Goal: Task Accomplishment & Management: Complete application form

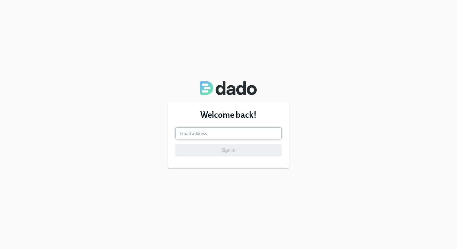
click at [235, 130] on input "email" at bounding box center [228, 133] width 106 height 12
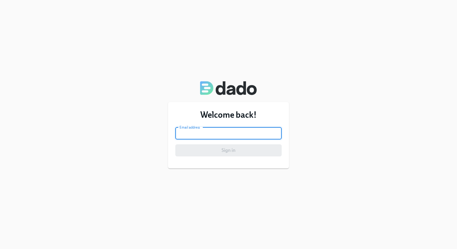
type input "stuti.deo@udemy.com"
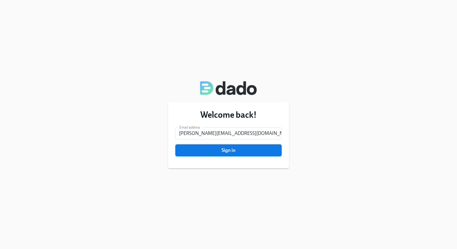
click at [229, 151] on span "Sign in" at bounding box center [229, 150] width 98 height 6
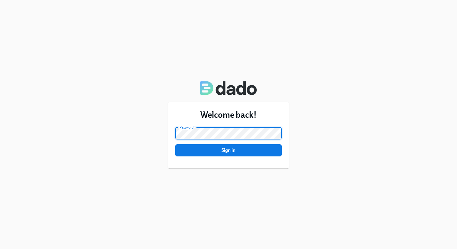
click at [175, 144] on button "Sign in" at bounding box center [228, 150] width 106 height 12
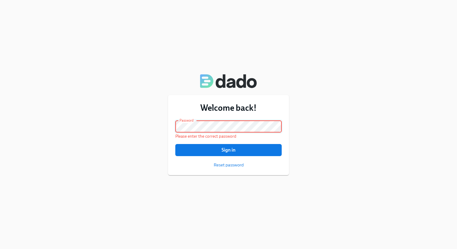
click at [175, 144] on button "Sign in" at bounding box center [228, 150] width 106 height 12
click at [222, 165] on span "Reset password" at bounding box center [229, 165] width 30 height 6
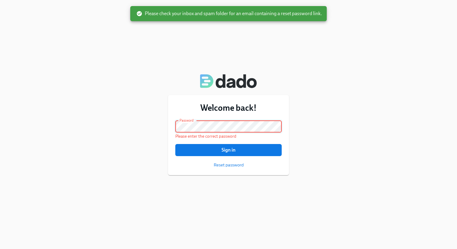
click at [174, 126] on div "Welcome back! Email address stuti.deo@udemy.com Email address Password Password…" at bounding box center [228, 135] width 121 height 80
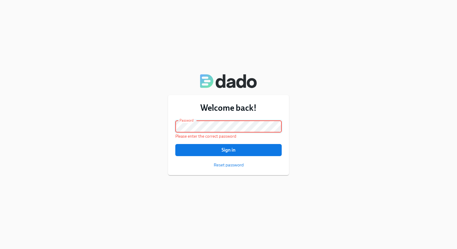
click at [175, 144] on button "Sign in" at bounding box center [228, 150] width 106 height 12
click at [231, 165] on span "Reset password" at bounding box center [229, 165] width 30 height 6
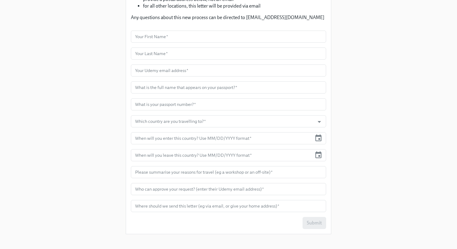
scroll to position [138, 0]
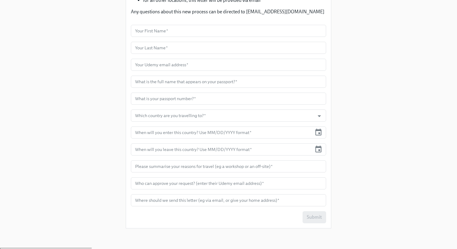
click at [205, 39] on form "Your First Name   * Your First Name * Your Last Name   * Your Last Name * Your …" at bounding box center [228, 124] width 195 height 198
click at [205, 31] on input "text" at bounding box center [228, 31] width 195 height 12
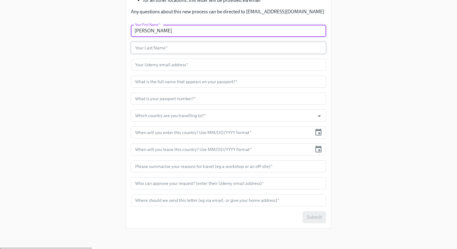
type input "Stuti"
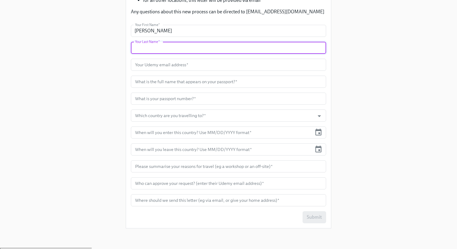
click at [197, 47] on input "text" at bounding box center [228, 48] width 195 height 12
type input "Deo"
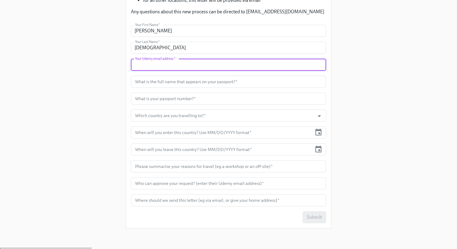
click at [191, 68] on input "text" at bounding box center [228, 65] width 195 height 12
type input "stuti.deo@udemy.com"
click at [167, 79] on input "text" at bounding box center [228, 82] width 195 height 12
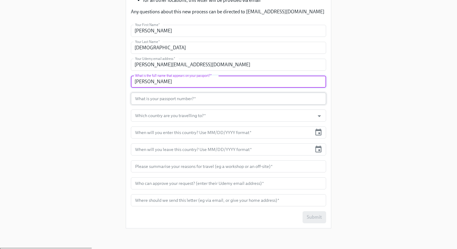
type input "Stuti Deo"
click at [161, 98] on input "text" at bounding box center [228, 99] width 195 height 12
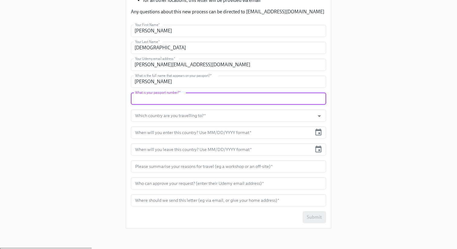
click at [161, 98] on input "text" at bounding box center [228, 99] width 195 height 12
type input "Y5624203"
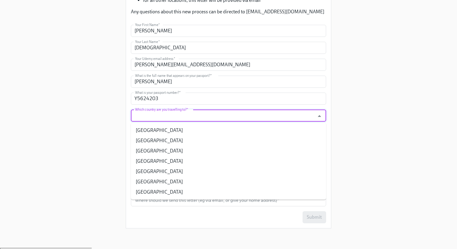
click at [143, 116] on input "Which country are you travelling to?   *" at bounding box center [223, 115] width 178 height 12
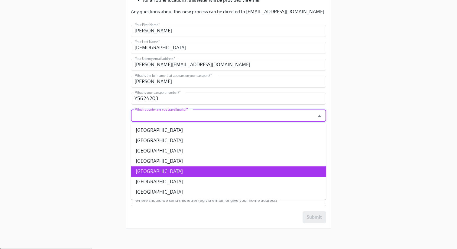
click at [145, 170] on li "USA" at bounding box center [228, 171] width 195 height 10
type input "USA"
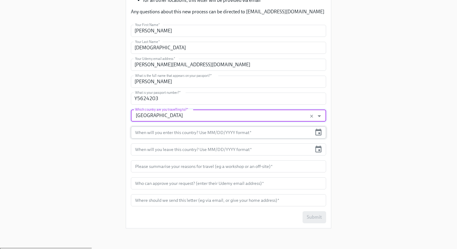
click at [161, 135] on input "text" at bounding box center [221, 132] width 181 height 12
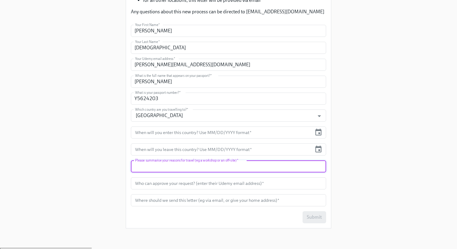
click at [160, 167] on input "text" at bounding box center [228, 166] width 195 height 12
click at [157, 184] on input "text" at bounding box center [228, 183] width 195 height 12
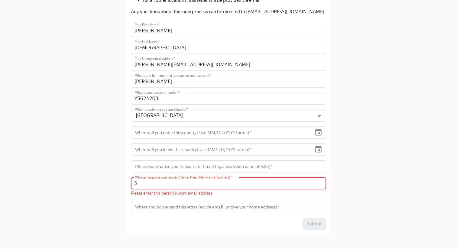
type input "S"
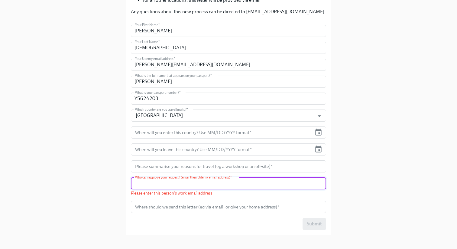
paste input "sumi.jaiswal@udemy.com"
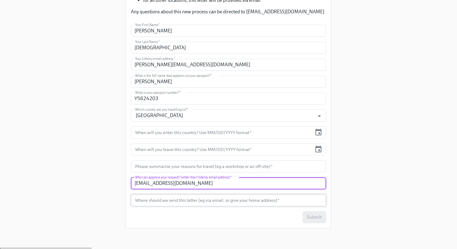
type input "sumi.jaiswal@udemy.com"
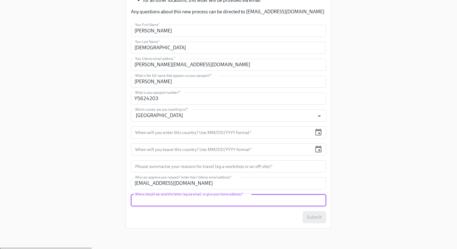
scroll to position [137, 0]
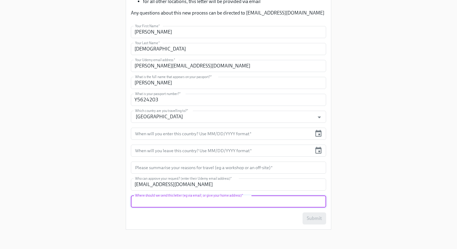
click at [150, 201] on input "text" at bounding box center [228, 201] width 195 height 12
type input "E-072, Prestige Ozone, Whitefield, Bengaluru - 560066"
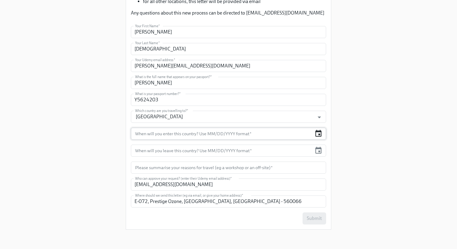
click at [318, 132] on icon "button" at bounding box center [319, 133] width 8 height 8
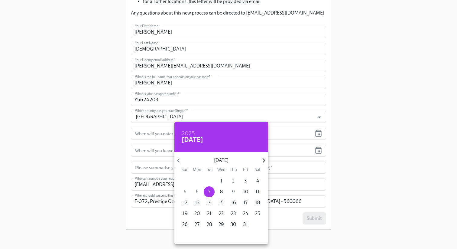
click at [264, 160] on icon "button" at bounding box center [264, 160] width 8 height 8
click at [111, 144] on div at bounding box center [228, 124] width 457 height 249
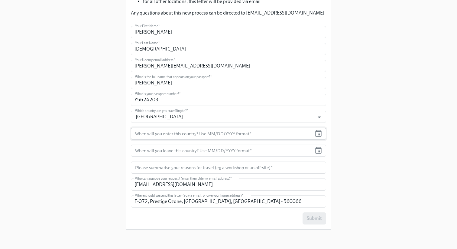
click at [324, 135] on div "When will you enter this country? Use MM/DD/YYYY format *" at bounding box center [228, 134] width 195 height 12
click at [320, 135] on icon "button" at bounding box center [319, 133] width 8 height 8
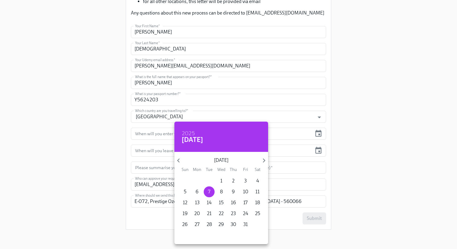
drag, startPoint x: 178, startPoint y: 159, endPoint x: 251, endPoint y: 165, distance: 72.6
click at [251, 165] on div "October 2025 Sun Mon Tue Wed Thu Fri Sat" at bounding box center [221, 163] width 94 height 17
click at [264, 162] on icon "button" at bounding box center [264, 160] width 2 height 4
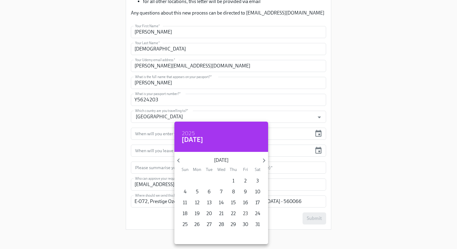
click at [245, 213] on p "23" at bounding box center [245, 213] width 5 height 7
click at [264, 159] on icon "button" at bounding box center [264, 160] width 2 height 4
click at [210, 180] on p "3" at bounding box center [209, 181] width 2 height 7
click at [179, 162] on icon "button" at bounding box center [178, 160] width 2 height 4
click at [244, 213] on p "23" at bounding box center [245, 213] width 5 height 7
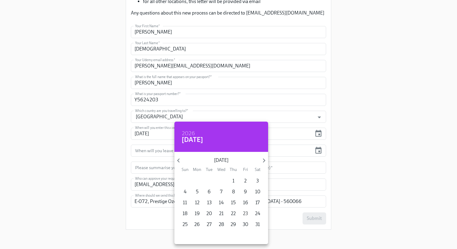
type input "01/23/2026"
click at [318, 147] on div at bounding box center [228, 124] width 457 height 249
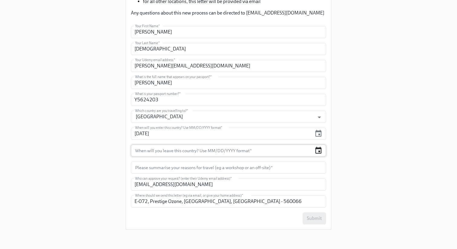
click at [318, 148] on icon "button" at bounding box center [318, 150] width 6 height 7
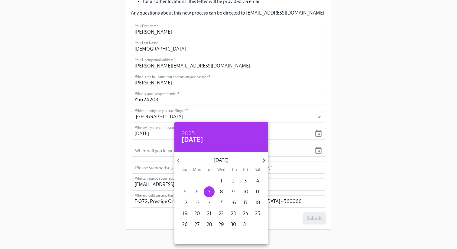
click at [264, 161] on icon "button" at bounding box center [264, 160] width 8 height 8
click at [263, 161] on icon "button" at bounding box center [264, 160] width 8 height 8
click at [255, 178] on span "3" at bounding box center [257, 181] width 11 height 7
click at [109, 181] on div at bounding box center [228, 124] width 457 height 249
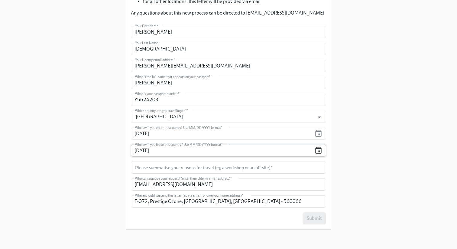
click at [320, 152] on icon "button" at bounding box center [319, 150] width 8 height 8
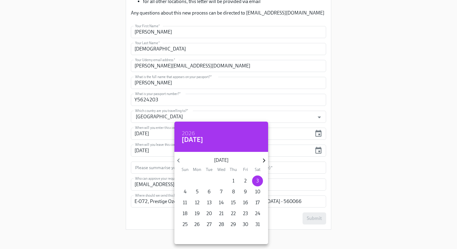
click at [262, 159] on icon "button" at bounding box center [264, 160] width 8 height 8
click at [210, 181] on p "3" at bounding box center [209, 181] width 2 height 7
type input "02/03/2026"
click at [371, 152] on div at bounding box center [228, 124] width 457 height 249
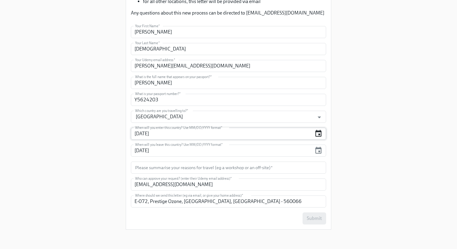
click at [321, 134] on icon "button" at bounding box center [318, 133] width 6 height 7
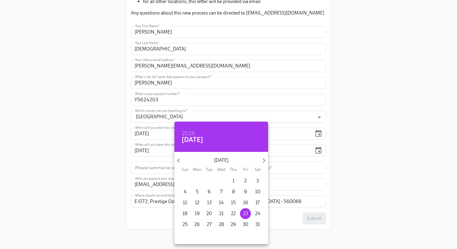
click at [357, 132] on div at bounding box center [228, 124] width 457 height 249
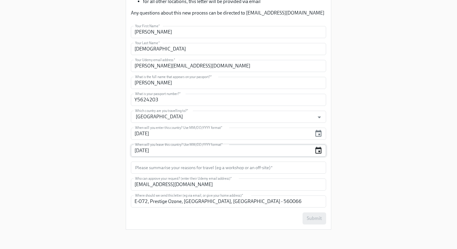
click at [319, 150] on icon "button" at bounding box center [319, 150] width 8 height 8
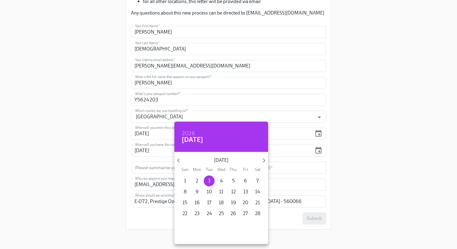
click at [359, 147] on div at bounding box center [228, 124] width 457 height 249
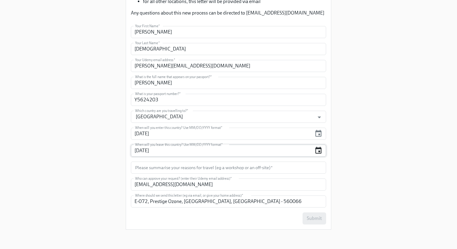
click at [320, 152] on icon "button" at bounding box center [319, 150] width 8 height 8
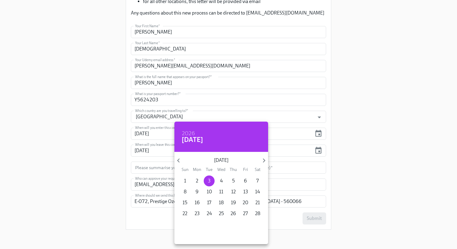
click at [350, 148] on div at bounding box center [228, 124] width 457 height 249
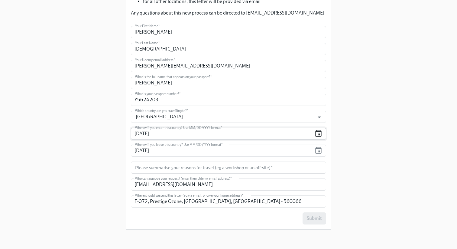
click at [316, 135] on icon "button" at bounding box center [319, 133] width 8 height 8
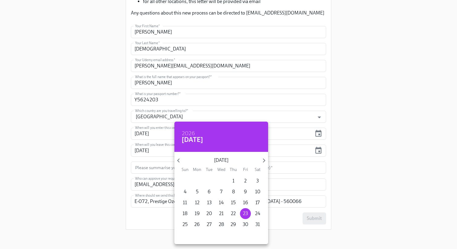
click at [356, 135] on div at bounding box center [228, 124] width 457 height 249
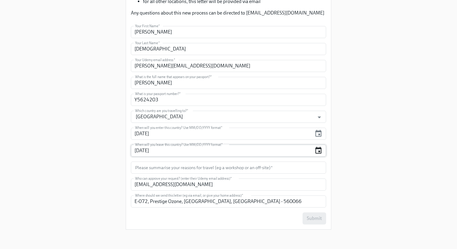
click at [318, 149] on icon "button" at bounding box center [319, 150] width 8 height 8
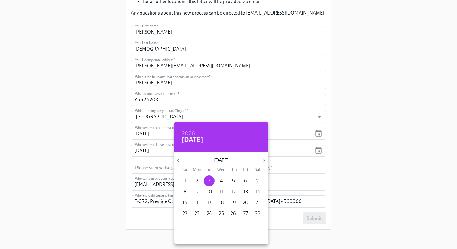
click at [338, 149] on div at bounding box center [228, 124] width 457 height 249
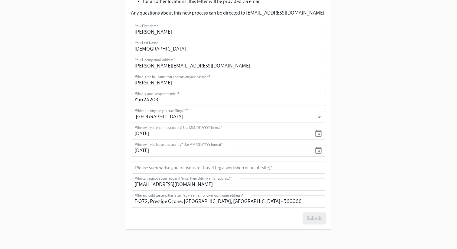
click at [318, 135] on icon "button" at bounding box center [319, 133] width 8 height 8
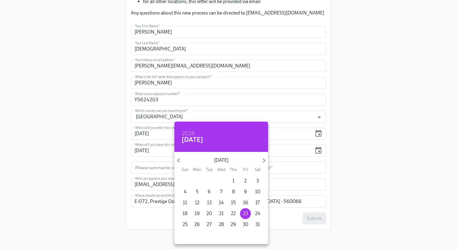
click at [377, 137] on div at bounding box center [228, 124] width 457 height 249
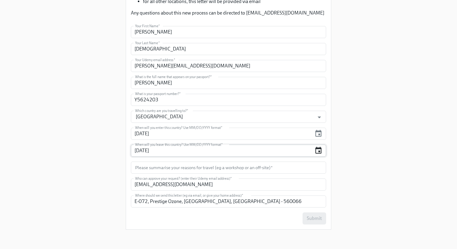
click at [321, 149] on icon "button" at bounding box center [319, 150] width 8 height 8
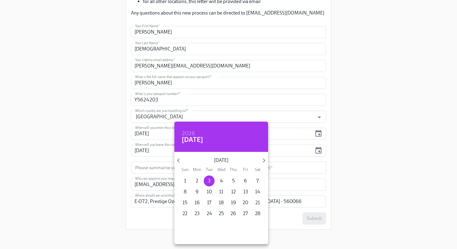
click at [318, 130] on div at bounding box center [228, 124] width 457 height 249
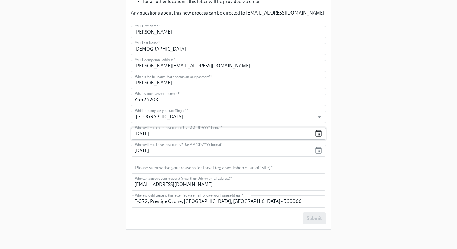
click at [318, 131] on icon "button" at bounding box center [318, 133] width 6 height 7
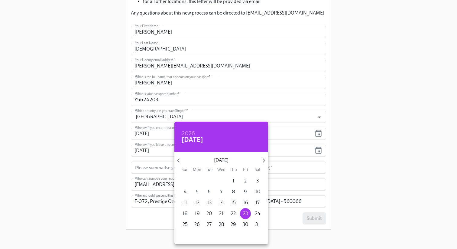
click at [315, 152] on div at bounding box center [228, 124] width 457 height 249
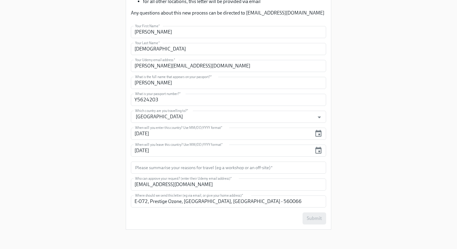
click at [316, 151] on icon "button" at bounding box center [319, 150] width 8 height 8
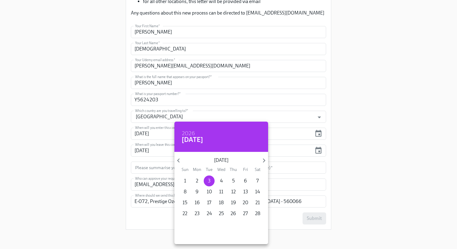
click at [354, 139] on div at bounding box center [228, 124] width 457 height 249
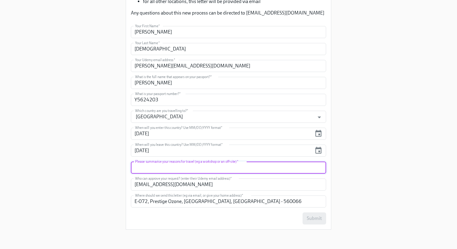
click at [171, 169] on input "text" at bounding box center [228, 167] width 195 height 12
click at [180, 169] on input "SSKO" at bounding box center [228, 167] width 195 height 12
paste input "Annual Sales Solution Kick Off."
type input "SSKO - Annual Sales Solution Kick Off, Udemy"
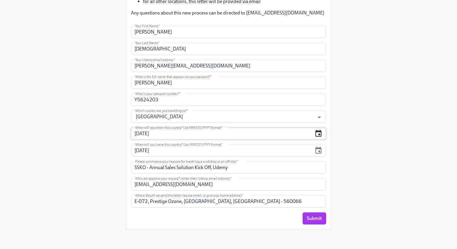
click at [316, 132] on icon "button" at bounding box center [318, 133] width 6 height 7
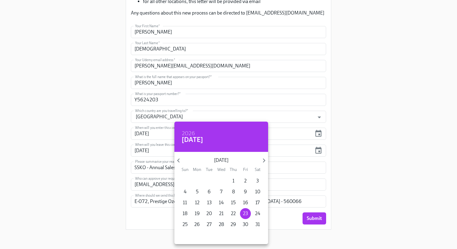
click at [370, 114] on div at bounding box center [228, 124] width 457 height 249
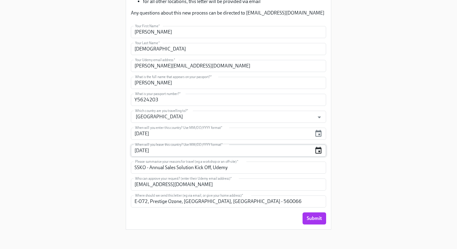
click at [320, 148] on icon "button" at bounding box center [318, 150] width 6 height 7
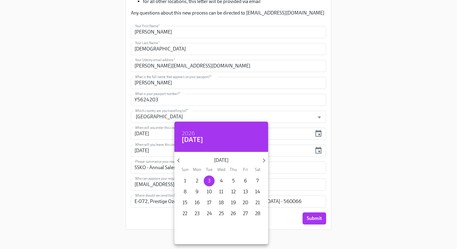
click at [316, 132] on div at bounding box center [228, 124] width 457 height 249
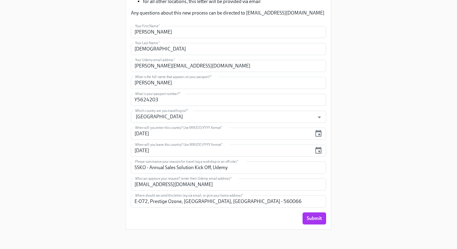
click at [318, 133] on div "2026 Tue, Feb 3 February 2026 Sun Mon Tue Wed Thu Fri Sat 1 2 3 4 5 6 7 8 9 10 …" at bounding box center [228, 124] width 457 height 249
click at [318, 133] on icon "button" at bounding box center [319, 133] width 8 height 8
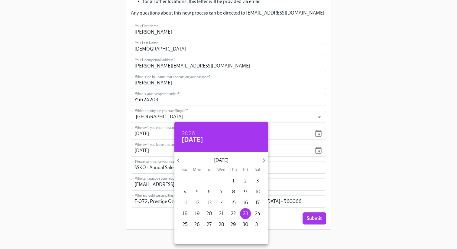
click at [354, 138] on div at bounding box center [228, 124] width 457 height 249
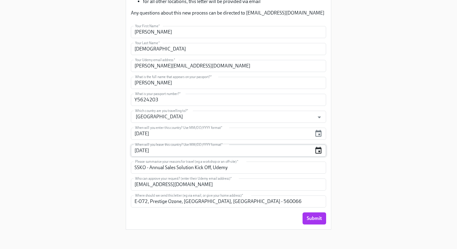
click at [319, 152] on icon "button" at bounding box center [318, 150] width 6 height 7
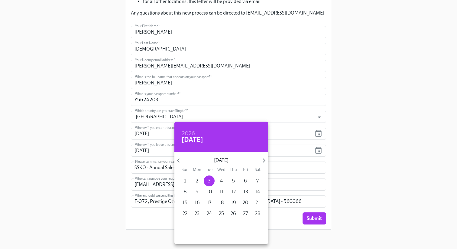
click at [310, 136] on div at bounding box center [228, 124] width 457 height 249
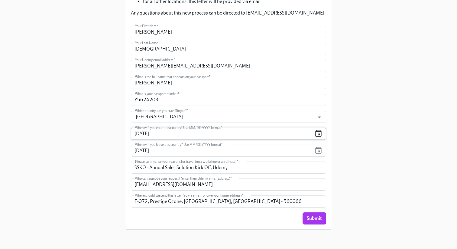
click at [319, 135] on icon "button" at bounding box center [319, 133] width 8 height 8
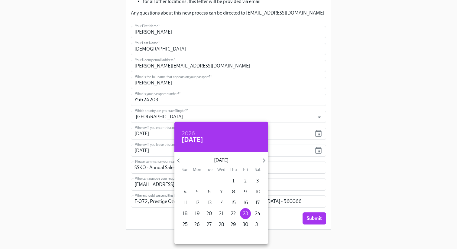
click at [344, 135] on div at bounding box center [228, 124] width 457 height 249
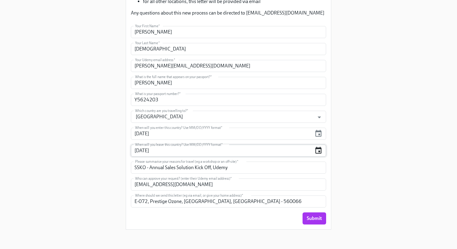
click at [319, 150] on icon "button" at bounding box center [319, 150] width 8 height 8
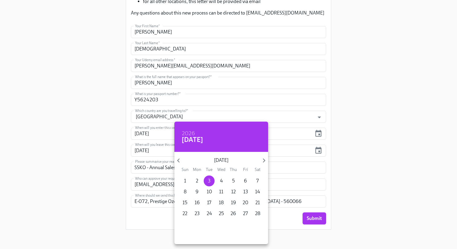
click at [357, 137] on div at bounding box center [228, 124] width 457 height 249
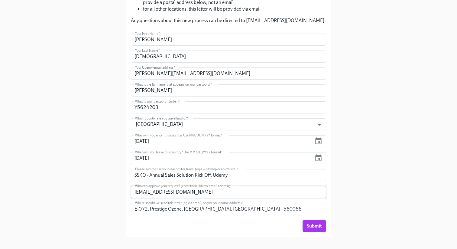
scroll to position [135, 0]
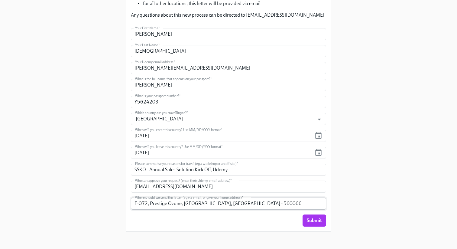
click at [135, 204] on input "E-072, Prestige Ozone, Whitefield, Bengaluru - 560066" at bounding box center [228, 203] width 195 height 12
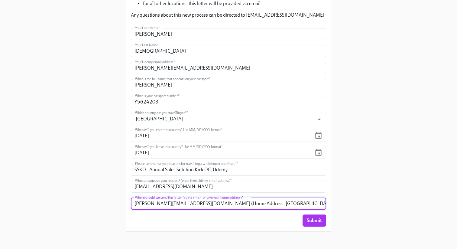
scroll to position [0, 5]
drag, startPoint x: 271, startPoint y: 207, endPoint x: 325, endPoint y: 206, distance: 53.2
click at [325, 206] on input "stuti.deo@udemy.com (Home Address: E-072, Prestige Ozone, Whitefield, Bengaluru…" at bounding box center [228, 203] width 195 height 12
click at [323, 204] on input "stuti.deo@udemy.com (Home Address: E-072, Prestige Ozone, Whitefield, Bengaluru…" at bounding box center [228, 203] width 195 height 12
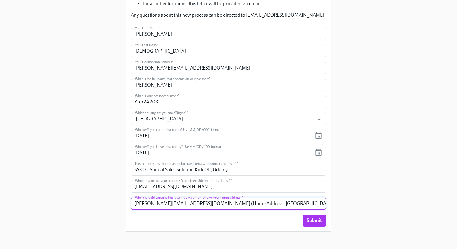
drag, startPoint x: 255, startPoint y: 203, endPoint x: 126, endPoint y: 202, distance: 129.1
click at [126, 202] on div "Enrollment Form Request a Employment Verification Letter for your Business Trav…" at bounding box center [228, 55] width 205 height 351
click at [165, 207] on input "stuti.deo@udemy.com (Home Address: E-072, Prestige Ozone, Whitefield, Bengaluru…" at bounding box center [228, 203] width 195 height 12
click at [181, 205] on input "stuti.deo@udemy.com (Home Address: E-072, Prestige Ozone, Whitefield, Bengaluru…" at bounding box center [228, 203] width 195 height 12
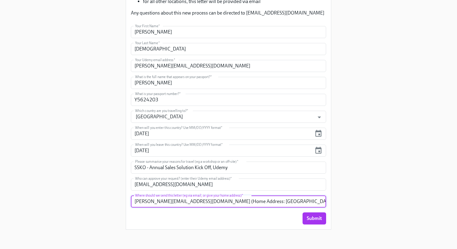
scroll to position [0, 6]
drag, startPoint x: 182, startPoint y: 203, endPoint x: 335, endPoint y: 202, distance: 152.7
click at [334, 202] on div "Enrollment Form Request a Employment Verification Letter for your Business Trav…" at bounding box center [229, 48] width 438 height 371
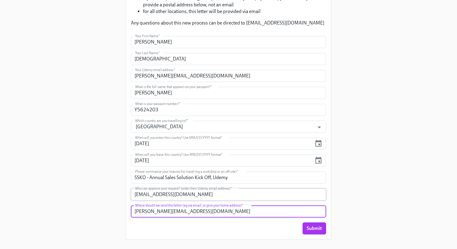
scroll to position [135, 0]
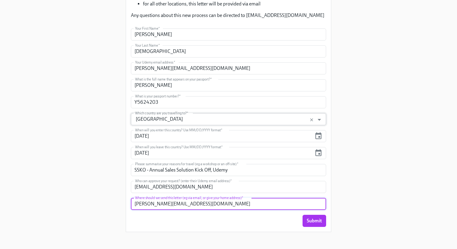
type input "stuti.deo@udemy.com"
click at [164, 121] on input "USA" at bounding box center [223, 119] width 178 height 12
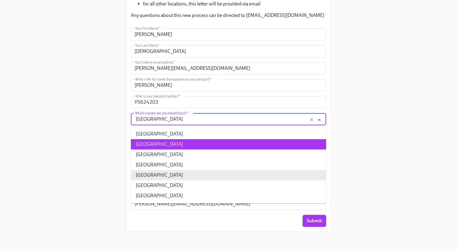
scroll to position [137, 0]
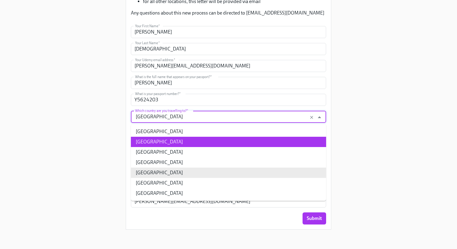
click at [94, 172] on div "Enrollment Form Request a Employment Verification Letter for your Business Trav…" at bounding box center [229, 48] width 438 height 371
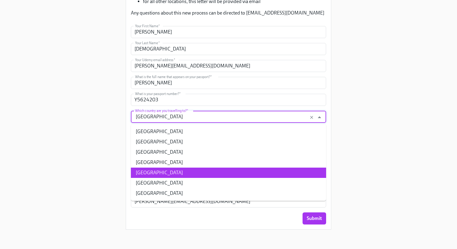
click at [168, 116] on input "USA" at bounding box center [223, 117] width 178 height 12
click at [150, 173] on li "USA" at bounding box center [228, 173] width 195 height 10
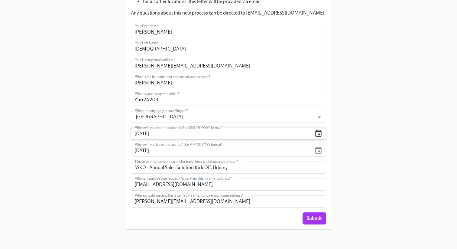
click at [319, 131] on icon "button" at bounding box center [318, 133] width 6 height 7
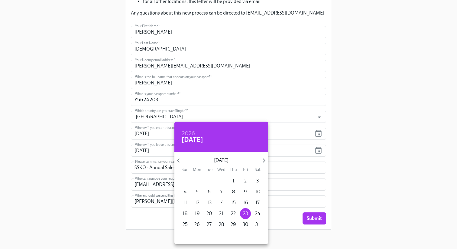
click at [362, 115] on div at bounding box center [228, 124] width 457 height 249
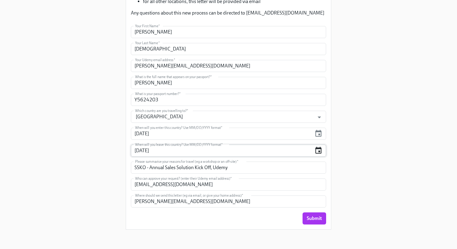
click at [319, 151] on icon "button" at bounding box center [318, 150] width 6 height 7
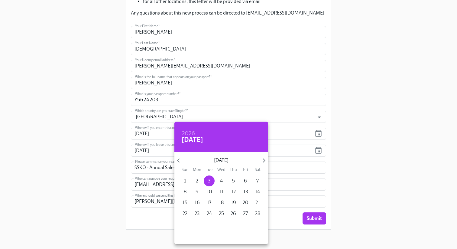
click at [361, 129] on div at bounding box center [228, 124] width 457 height 249
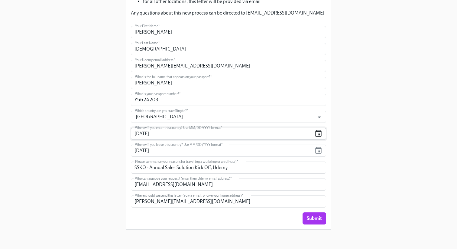
click at [320, 138] on icon "button" at bounding box center [319, 133] width 8 height 8
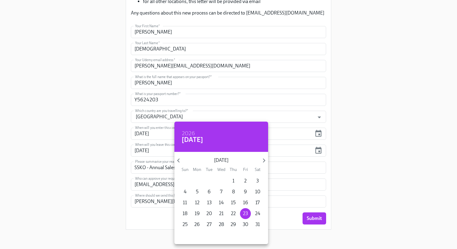
click at [336, 134] on div at bounding box center [228, 124] width 457 height 249
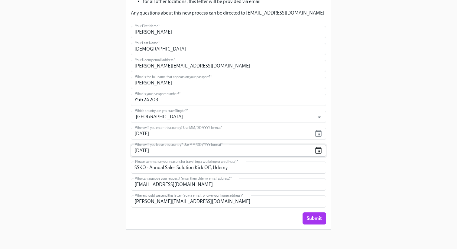
click at [319, 150] on icon "button" at bounding box center [319, 150] width 8 height 8
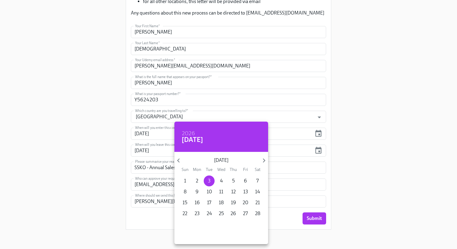
click at [353, 138] on div at bounding box center [228, 124] width 457 height 249
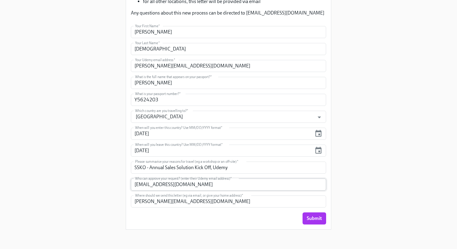
click at [201, 187] on input "sumi.jaiswal@udemy.com" at bounding box center [228, 184] width 195 height 12
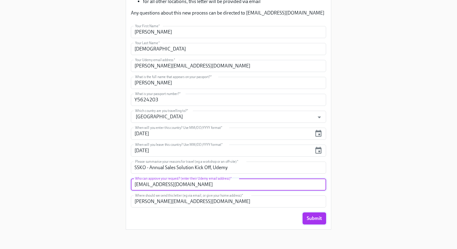
click at [311, 220] on span "Submit" at bounding box center [314, 218] width 15 height 6
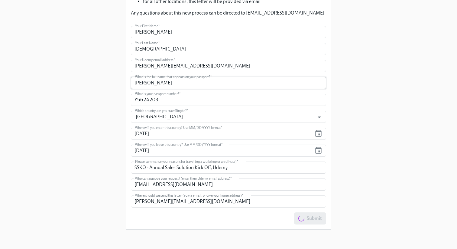
scroll to position [0, 0]
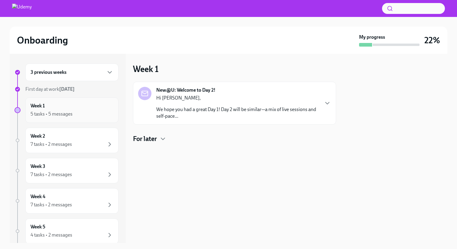
click at [78, 113] on div "5 tasks • 5 messages" at bounding box center [72, 113] width 83 height 7
click at [65, 100] on div "Week 1 5 tasks • 5 messages" at bounding box center [71, 109] width 93 height 25
click at [182, 102] on div "Hi [PERSON_NAME], We hope you had a great Day 1! Day 2 will be similar—a mix of…" at bounding box center [237, 107] width 163 height 25
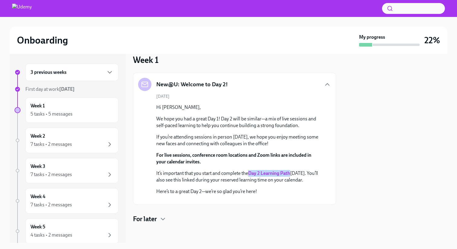
scroll to position [79, 0]
click at [152, 218] on h4 "For later" at bounding box center [145, 218] width 24 height 9
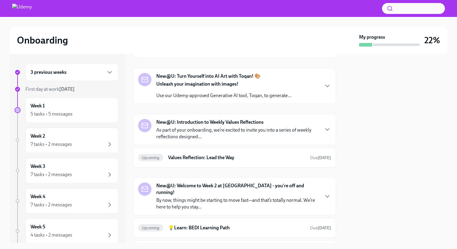
scroll to position [239, 0]
